Goal: Check status: Check status

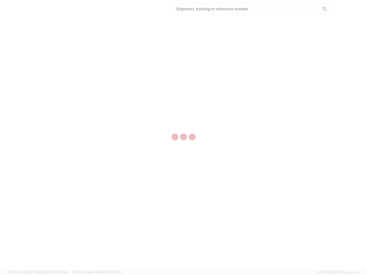
select select "US"
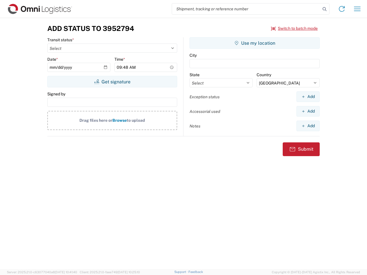
click at [246, 9] on input "search" at bounding box center [246, 8] width 148 height 11
click at [324, 9] on icon at bounding box center [324, 9] width 8 height 8
click at [342, 9] on icon at bounding box center [341, 8] width 9 height 9
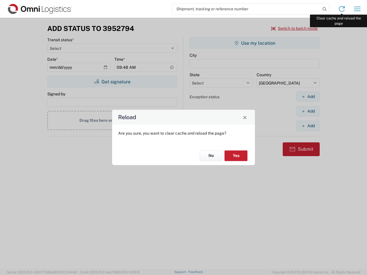
click at [357, 9] on div "Reload Are you sure, you want to clear cache and reload the page? No Yes" at bounding box center [183, 137] width 367 height 275
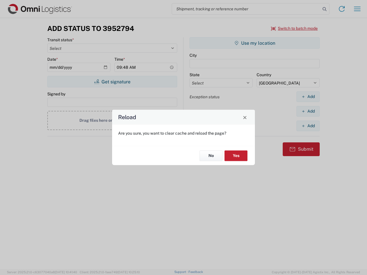
click at [294, 28] on div "Reload Are you sure, you want to clear cache and reload the page? No Yes" at bounding box center [183, 137] width 367 height 275
click at [112, 82] on div "Reload Are you sure, you want to clear cache and reload the page? No Yes" at bounding box center [183, 137] width 367 height 275
click at [254, 43] on div "Reload Are you sure, you want to clear cache and reload the page? No Yes" at bounding box center [183, 137] width 367 height 275
click at [308, 97] on div "Reload Are you sure, you want to clear cache and reload the page? No Yes" at bounding box center [183, 137] width 367 height 275
click at [308, 111] on div "Reload Are you sure, you want to clear cache and reload the page? No Yes" at bounding box center [183, 137] width 367 height 275
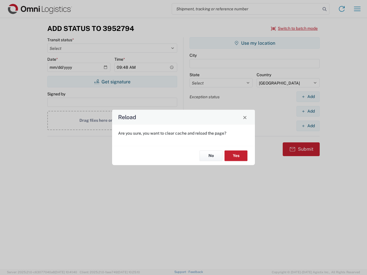
click at [308, 126] on div "Reload Are you sure, you want to clear cache and reload the page? No Yes" at bounding box center [183, 137] width 367 height 275
